Goal: Task Accomplishment & Management: Use online tool/utility

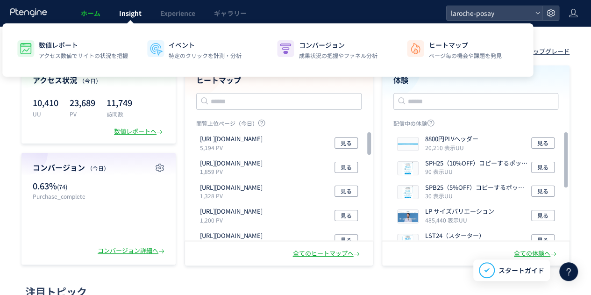
click at [128, 10] on span "Insight" at bounding box center [130, 12] width 22 height 9
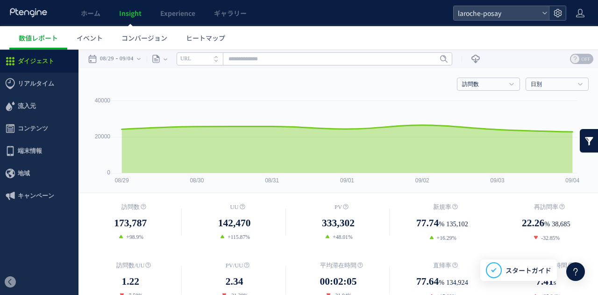
click at [559, 14] on icon at bounding box center [557, 12] width 9 height 9
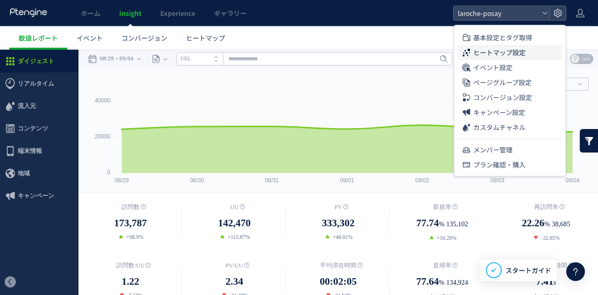
click at [528, 54] on li "ヒートマップ設定" at bounding box center [510, 52] width 104 height 15
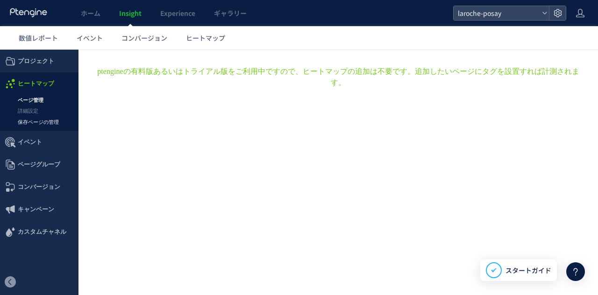
click at [47, 122] on link "保存ページの管理" at bounding box center [39, 122] width 78 height 11
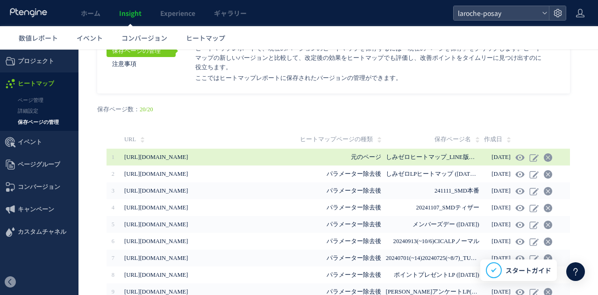
scroll to position [47, 0]
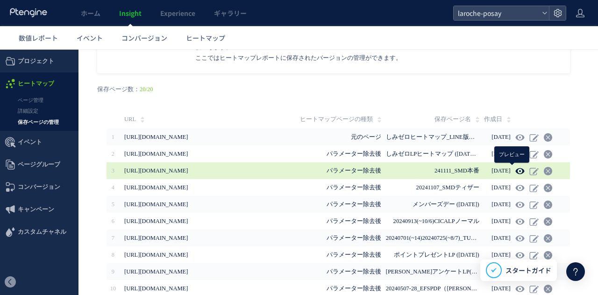
click at [515, 170] on use at bounding box center [519, 170] width 9 height 7
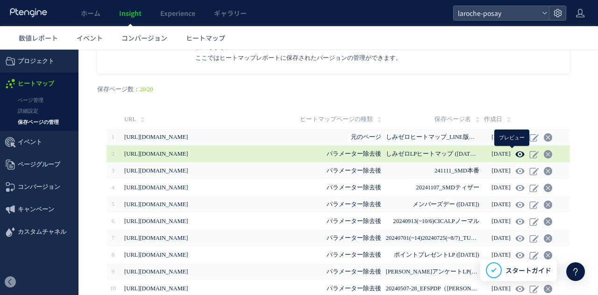
click at [515, 158] on icon at bounding box center [519, 153] width 9 height 9
